Goal: Use online tool/utility: Utilize a website feature to perform a specific function

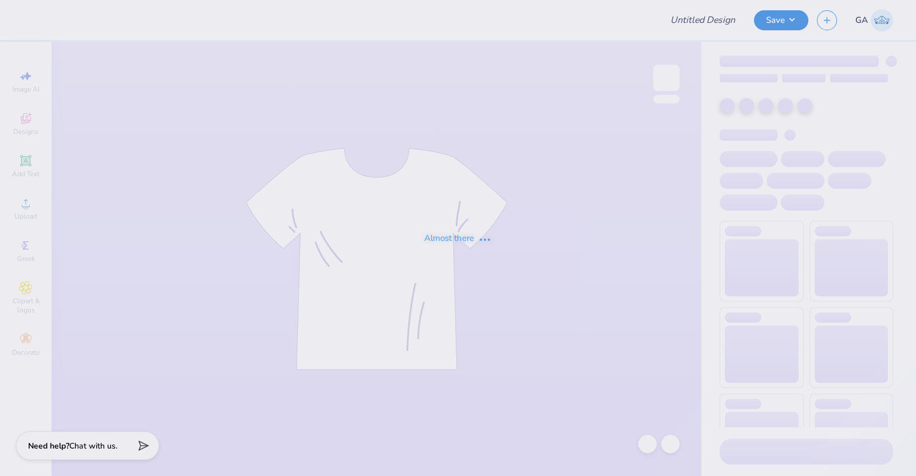
type input "bbg"
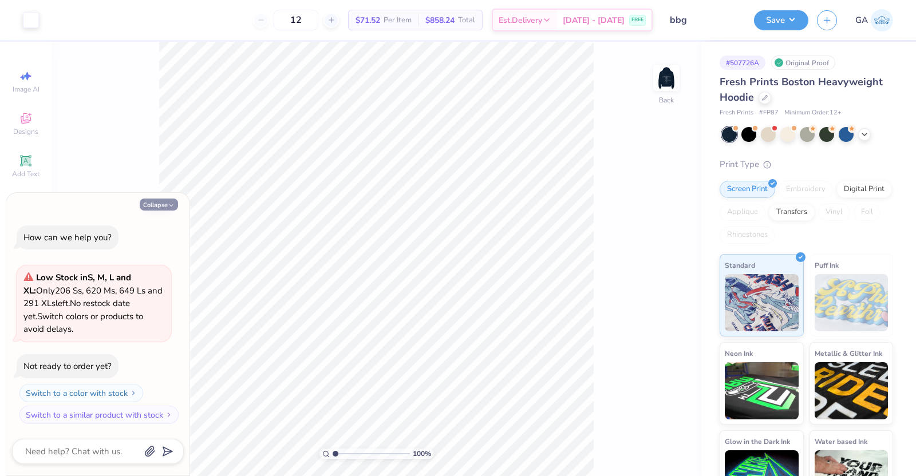
click at [159, 204] on button "Collapse" at bounding box center [159, 205] width 38 height 12
type textarea "x"
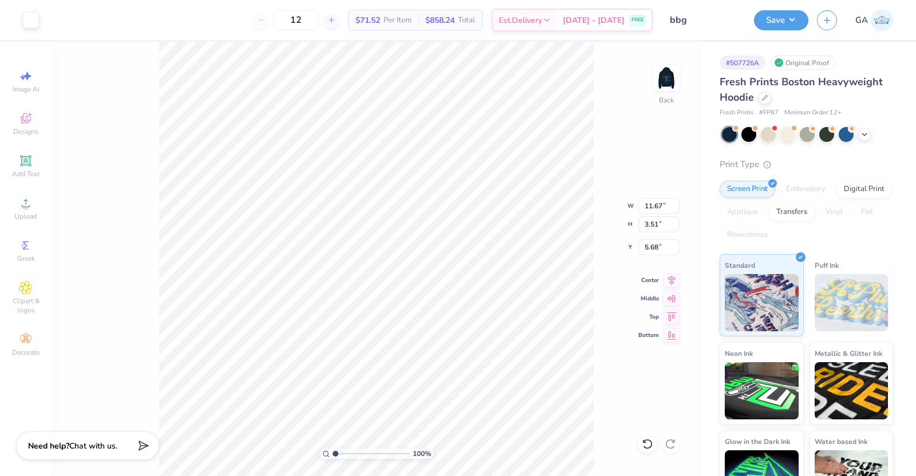
type input "11.67"
type input "3.51"
type input "3.55"
click at [665, 77] on img at bounding box center [667, 78] width 46 height 46
type input "6.01"
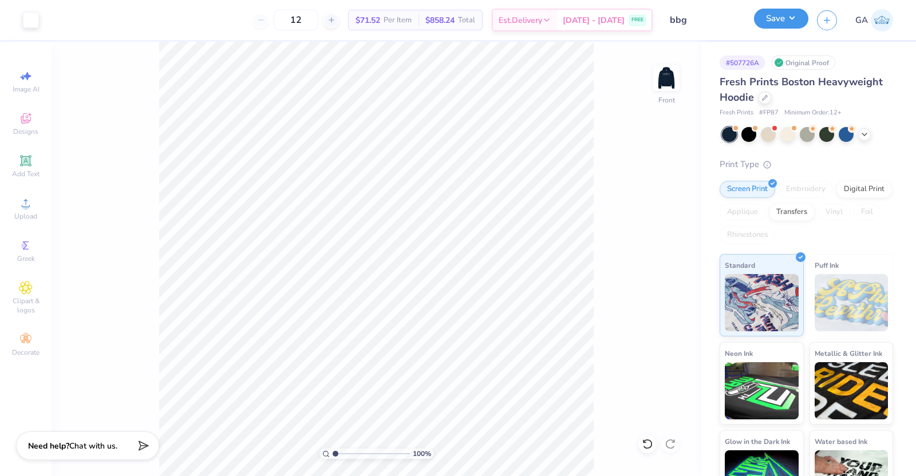
click at [784, 24] on button "Save" at bounding box center [781, 19] width 54 height 20
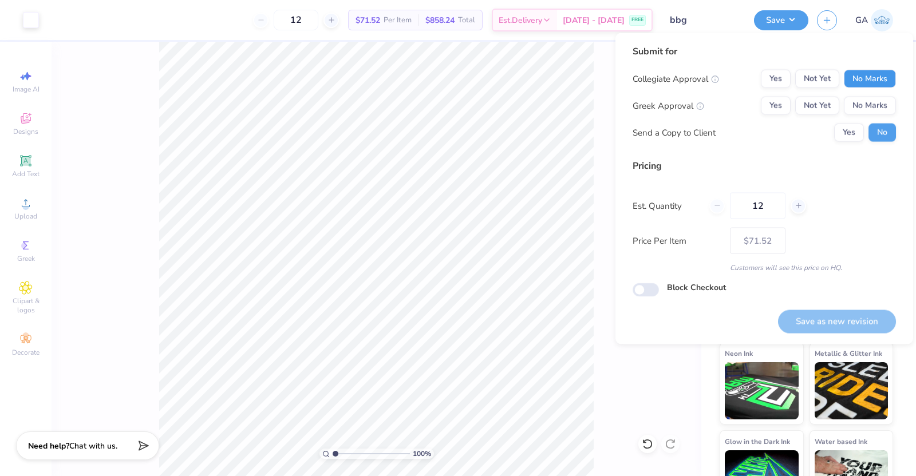
click at [885, 82] on button "No Marks" at bounding box center [870, 79] width 52 height 18
click at [879, 105] on button "No Marks" at bounding box center [870, 106] width 52 height 18
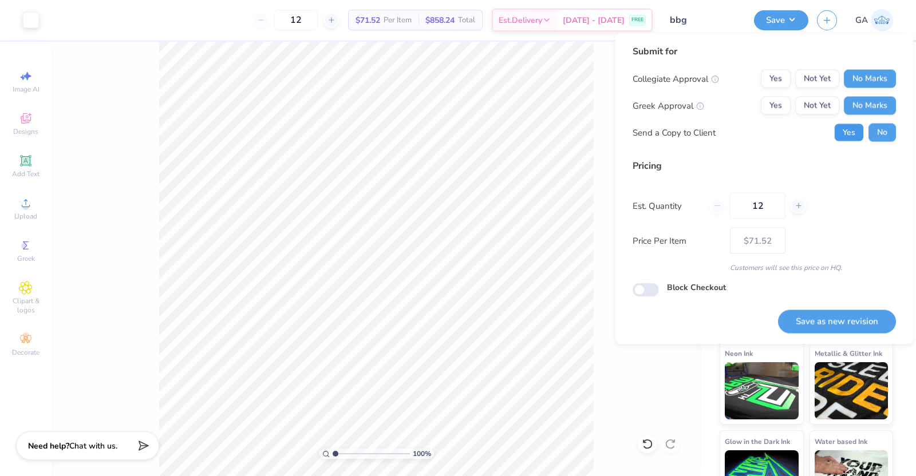
click at [853, 135] on button "Yes" at bounding box center [849, 133] width 30 height 18
click at [771, 204] on input "12" at bounding box center [758, 206] width 56 height 26
type input "1"
type input "0"
type input "050"
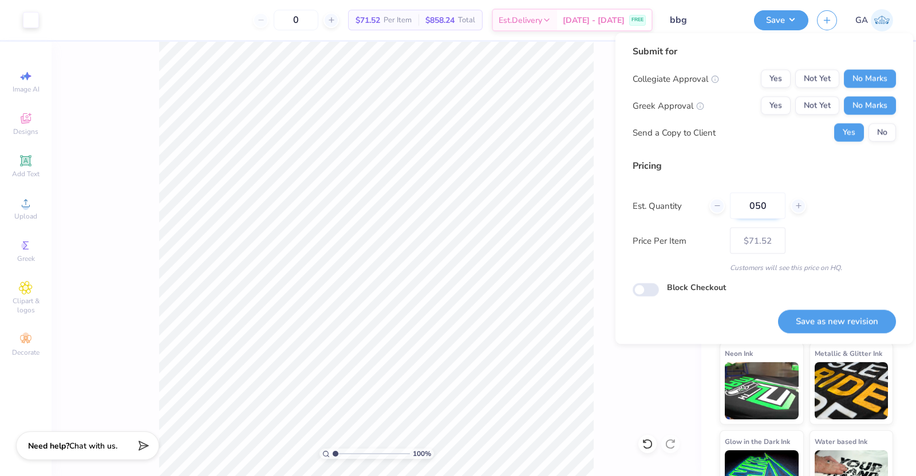
type input "50"
type input "$56.85"
type input "050"
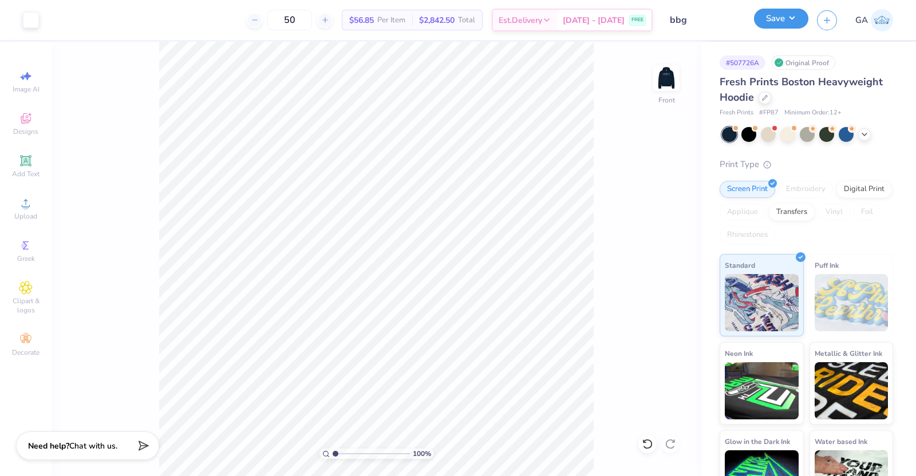
click at [793, 19] on button "Save" at bounding box center [781, 19] width 54 height 20
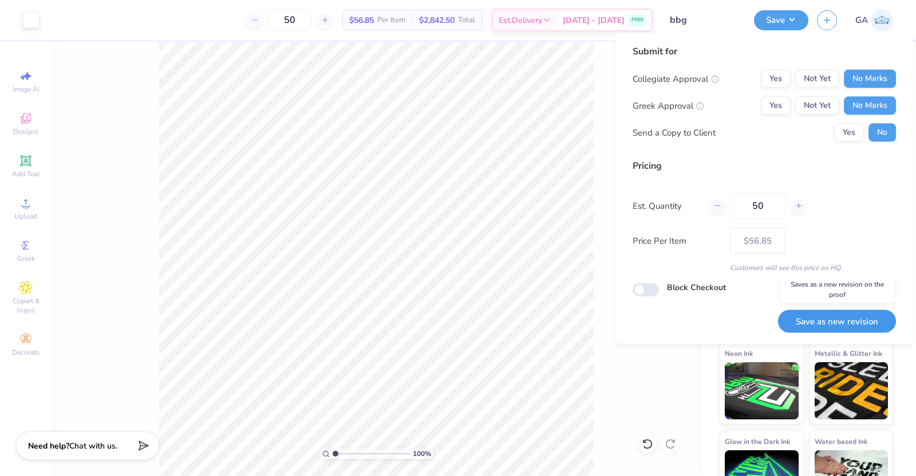
click at [850, 318] on button "Save as new revision" at bounding box center [837, 321] width 118 height 23
type input "$56.85"
type input "1.25233293179981"
type input "– –"
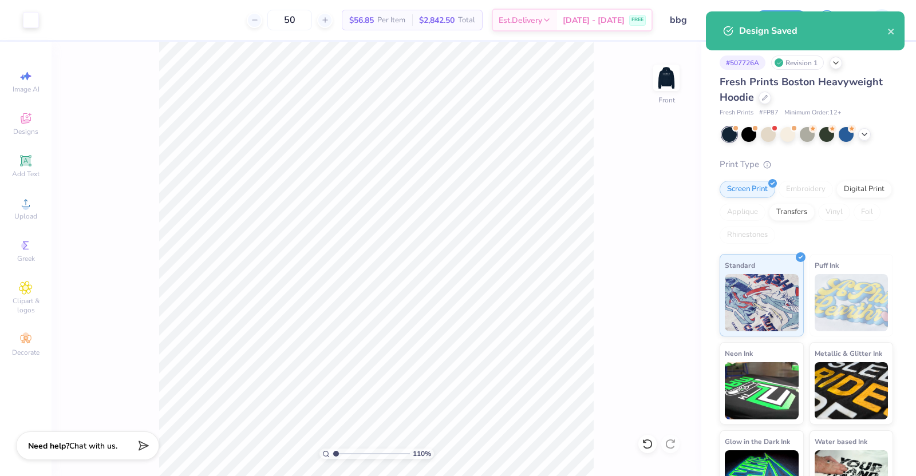
type input "1.04351308983135"
